Goal: Ask a question

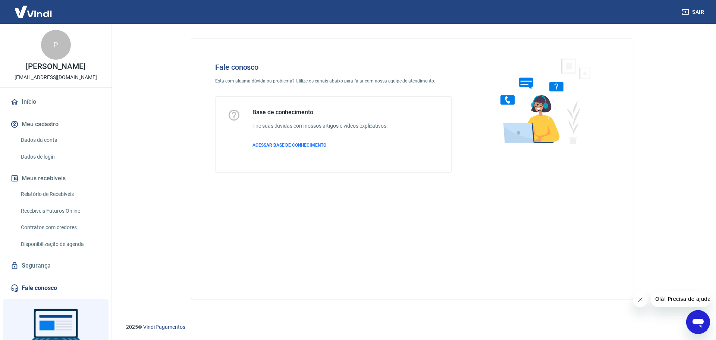
click at [31, 294] on link "Fale conosco" at bounding box center [56, 288] width 94 height 16
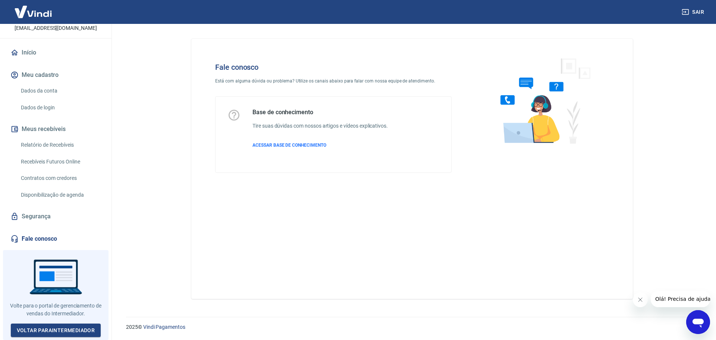
scroll to position [54, 0]
click at [700, 318] on icon "Abrir janela de mensagens" at bounding box center [698, 321] width 13 height 13
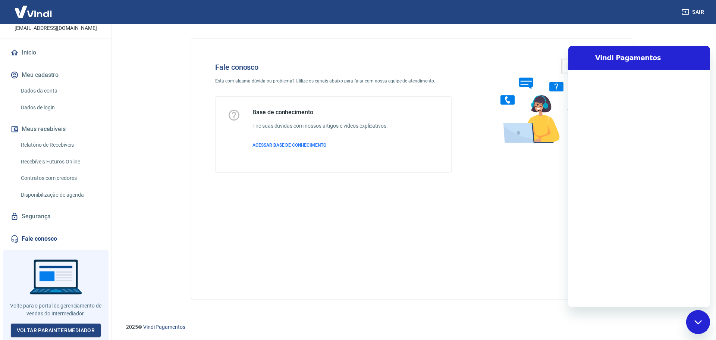
scroll to position [0, 0]
click at [697, 319] on div "Fechar janela de mensagens" at bounding box center [698, 322] width 22 height 22
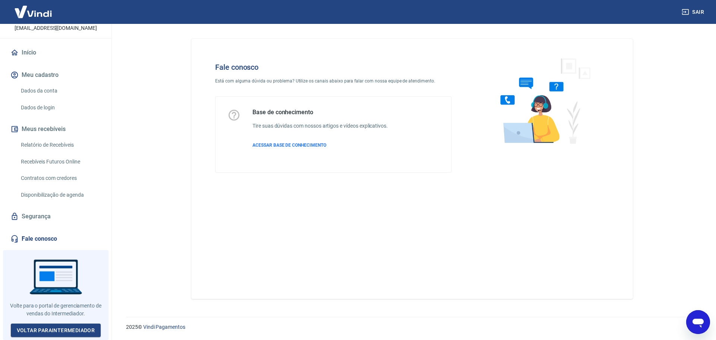
type textarea "x"
